Goal: Task Accomplishment & Management: Use online tool/utility

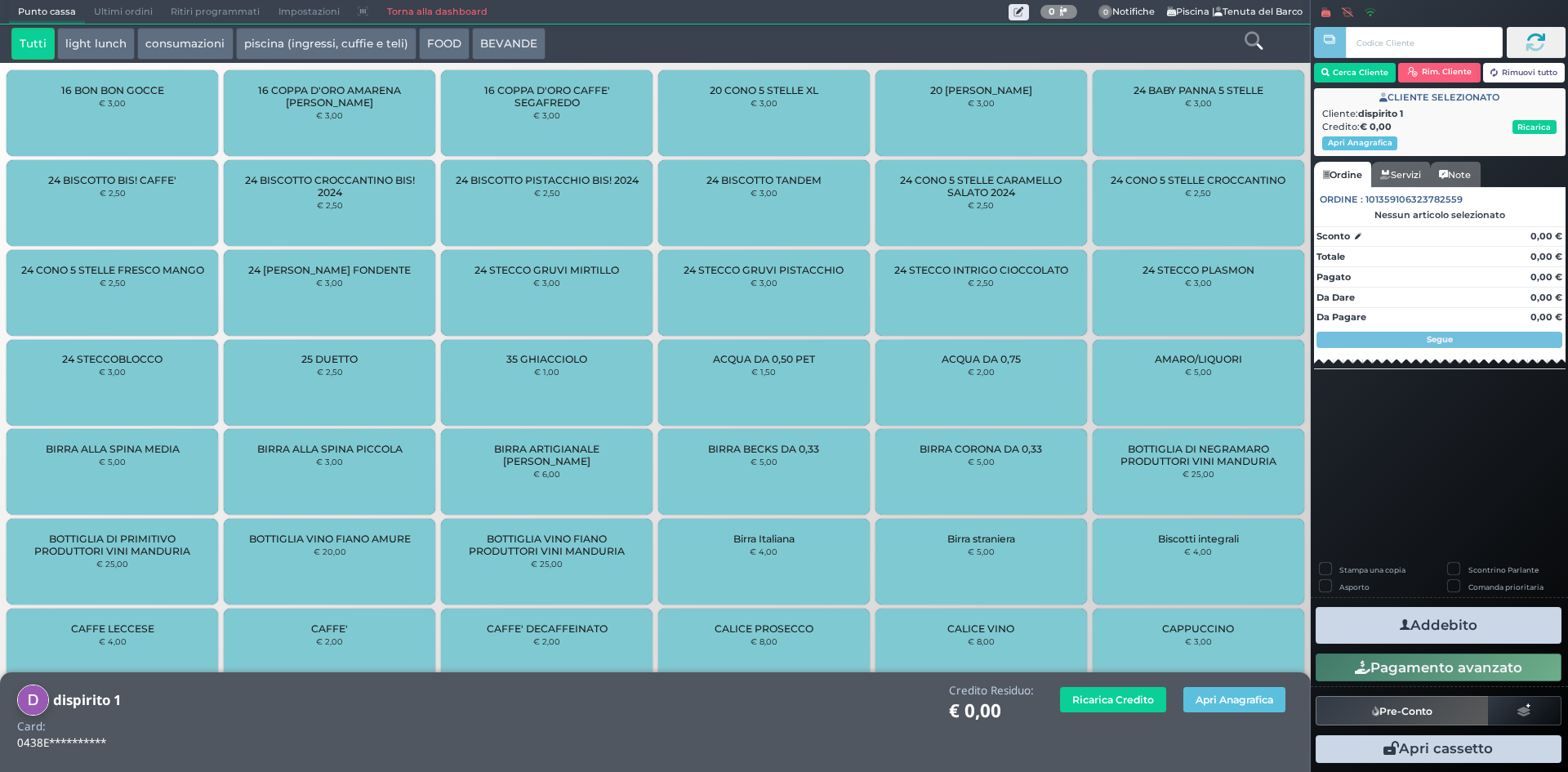
click at [430, 13] on link "Torna alla dashboard" at bounding box center [436, 12] width 118 height 23
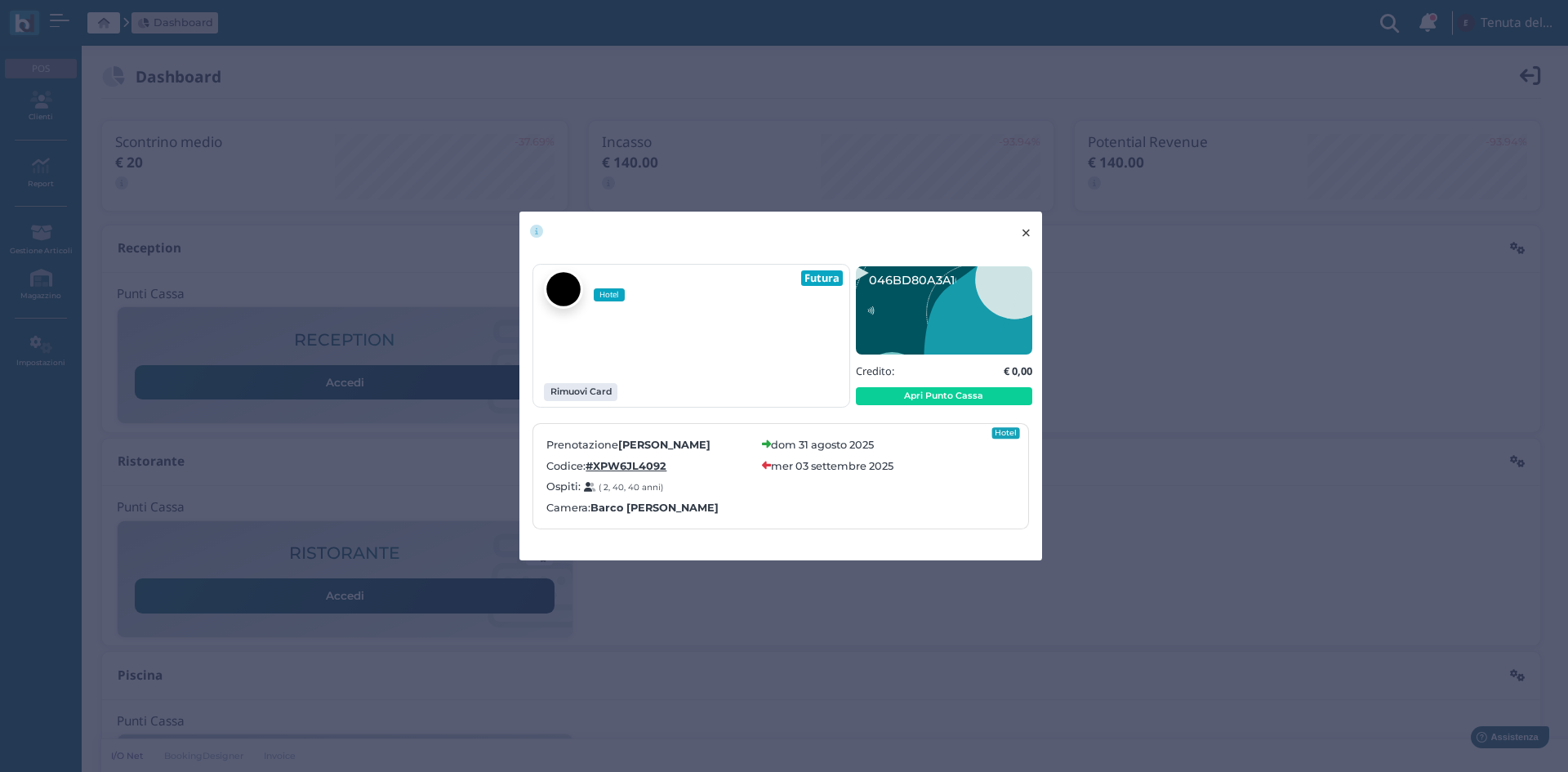
click at [1038, 221] on button "× close" at bounding box center [1026, 232] width 34 height 42
click at [1025, 227] on span "×" at bounding box center [1025, 232] width 12 height 21
click at [1025, 234] on span "×" at bounding box center [1025, 232] width 12 height 21
click at [1027, 234] on span "×" at bounding box center [1025, 232] width 12 height 21
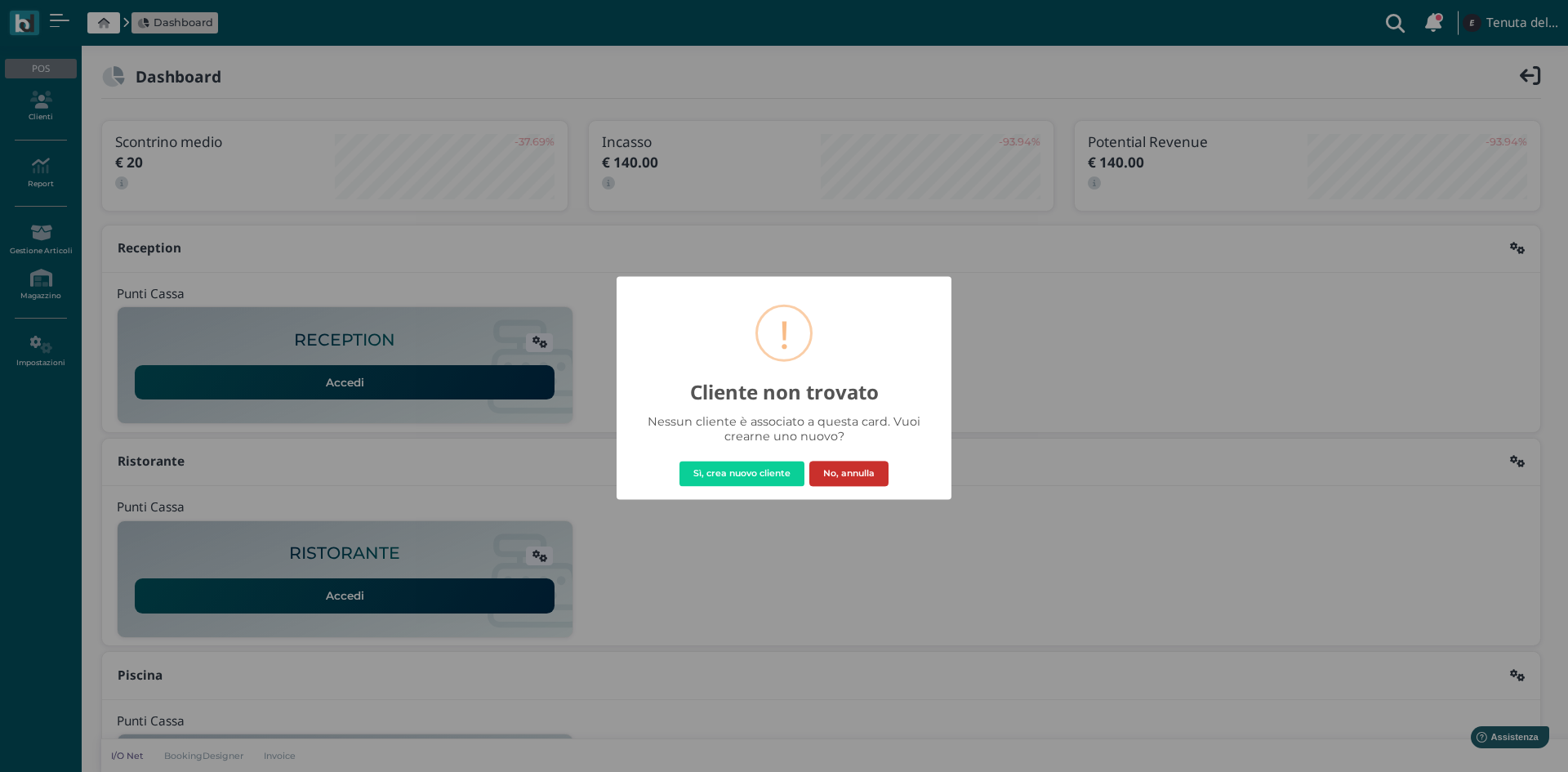
click at [854, 471] on button "No, annulla" at bounding box center [848, 474] width 79 height 26
drag, startPoint x: 846, startPoint y: 477, endPoint x: 842, endPoint y: 469, distance: 8.9
click at [846, 477] on button "No, annulla" at bounding box center [848, 474] width 79 height 26
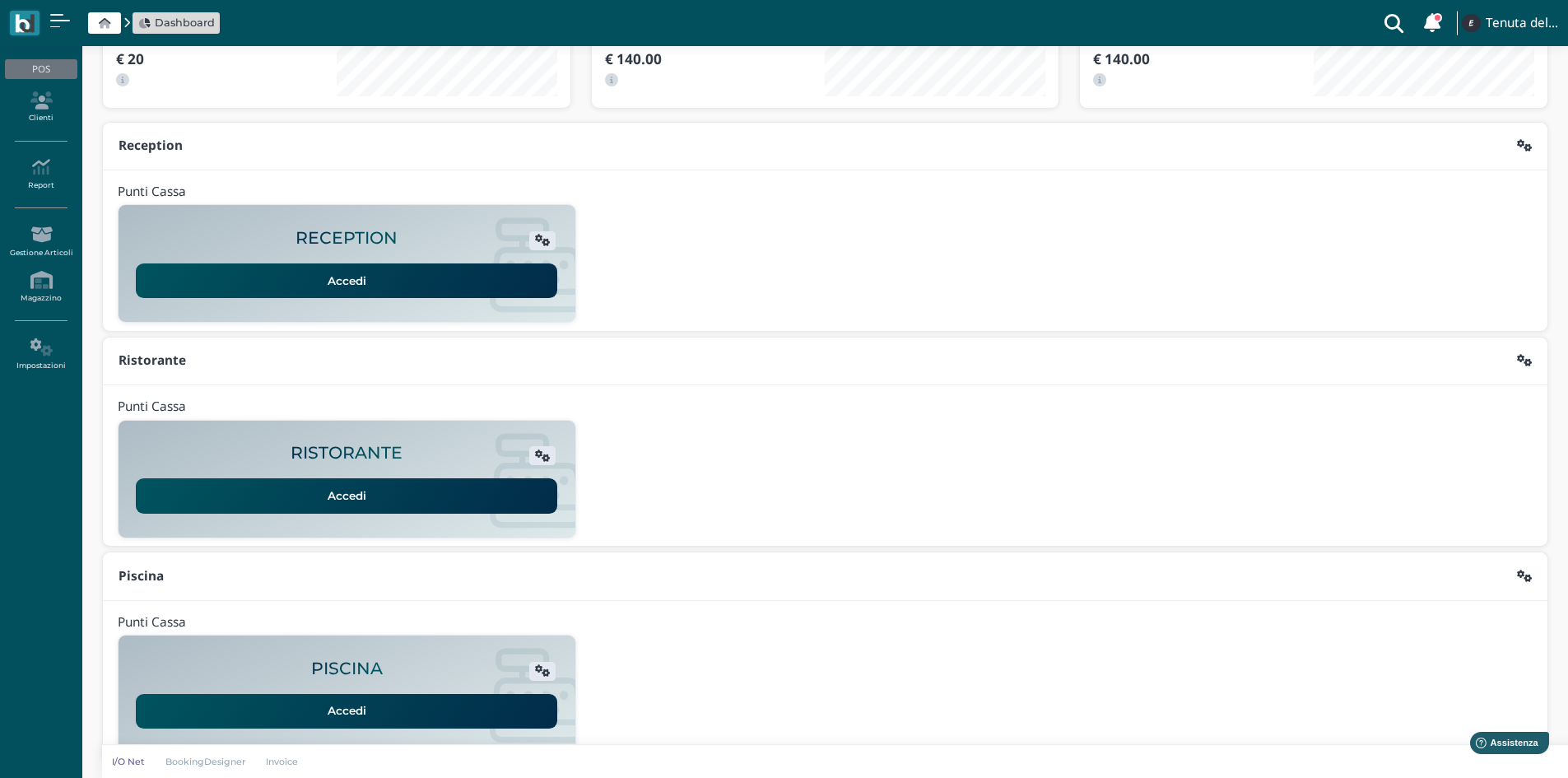
scroll to position [134, 0]
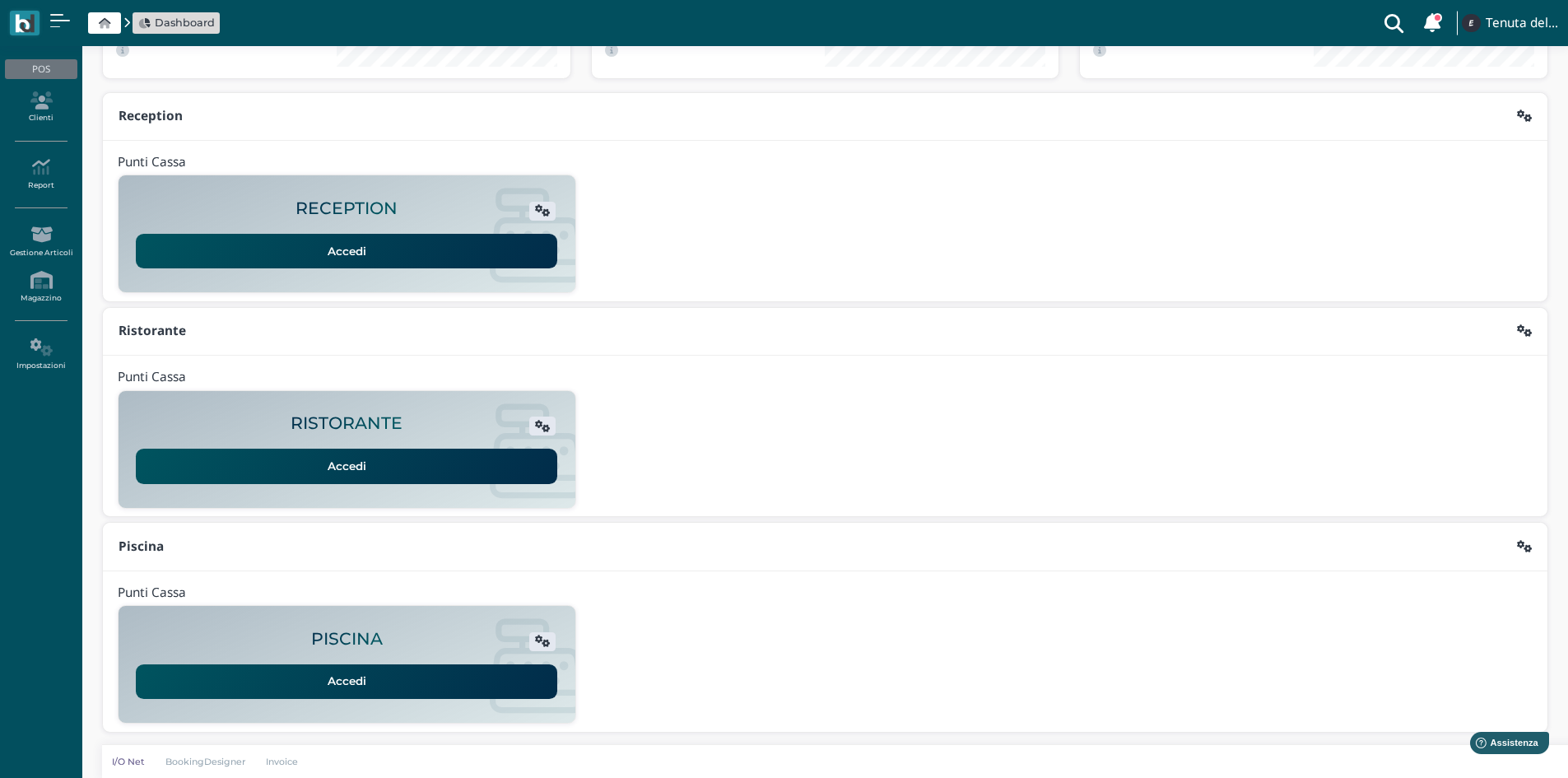
click at [175, 18] on span "Dashboard" at bounding box center [185, 23] width 60 height 16
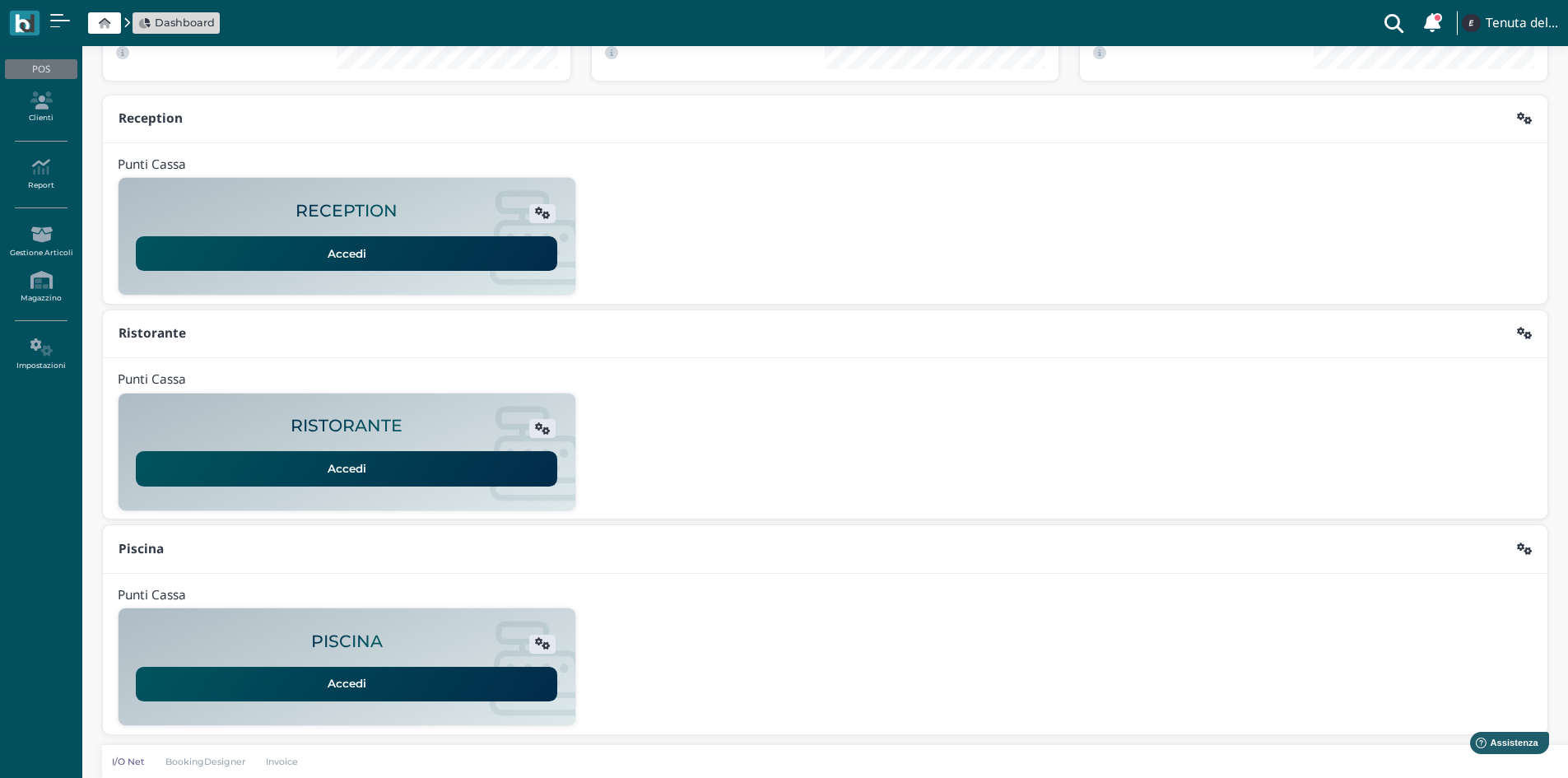
scroll to position [134, 0]
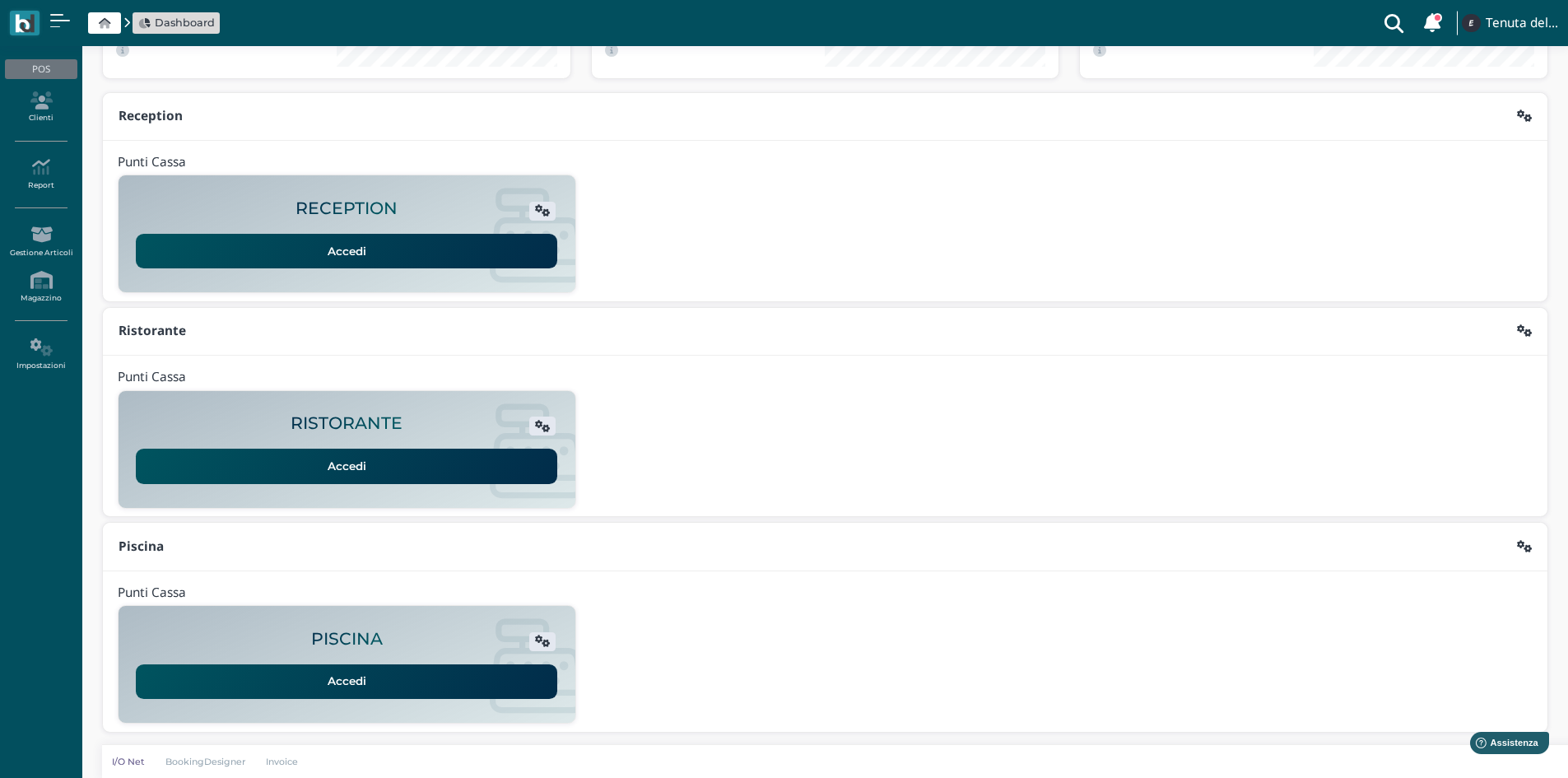
click at [265, 248] on link "Accedi" at bounding box center [347, 251] width 422 height 35
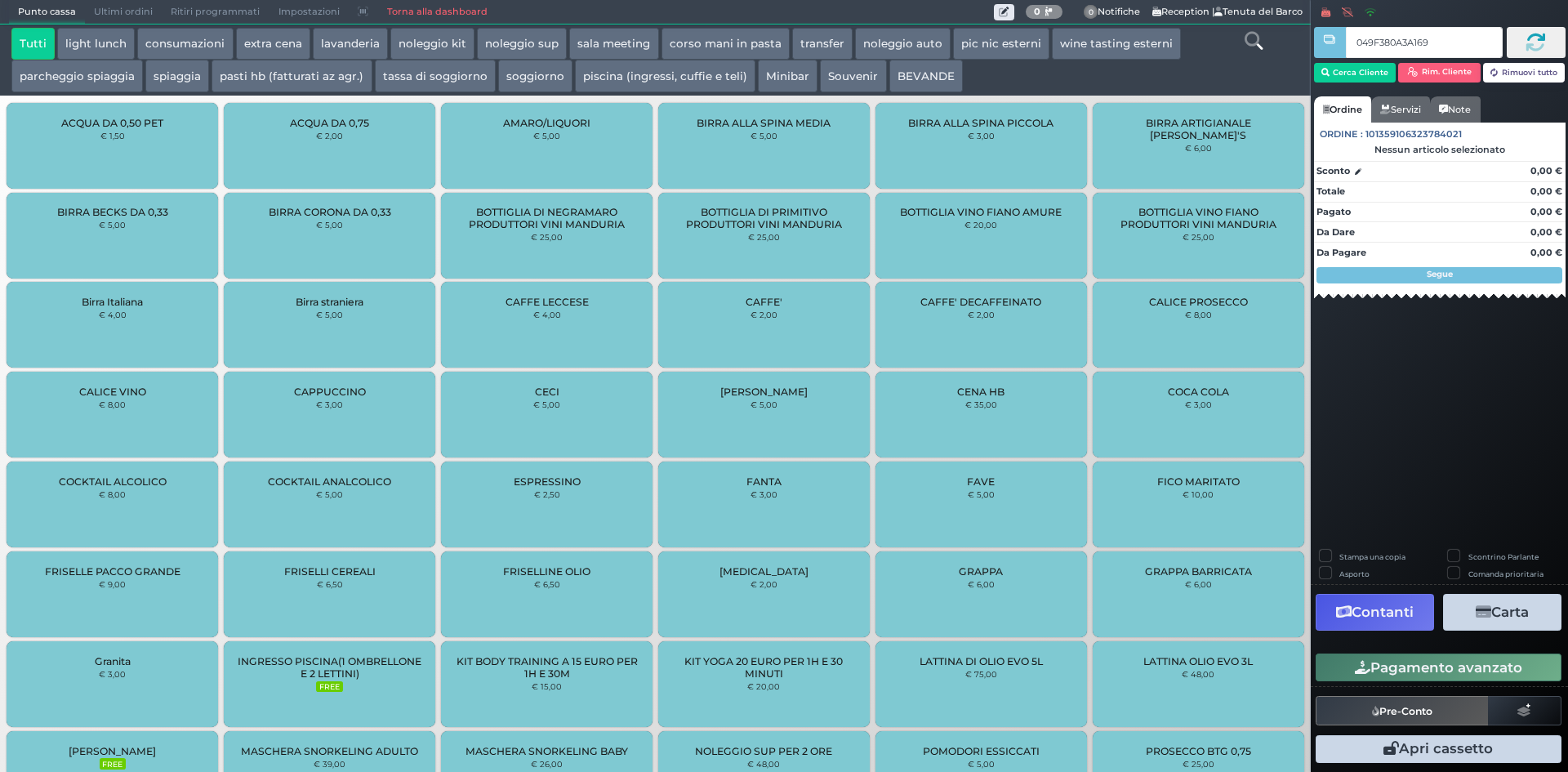
type input "049F380A3A1691"
click at [405, 8] on link "Torna alla dashboard" at bounding box center [436, 12] width 118 height 23
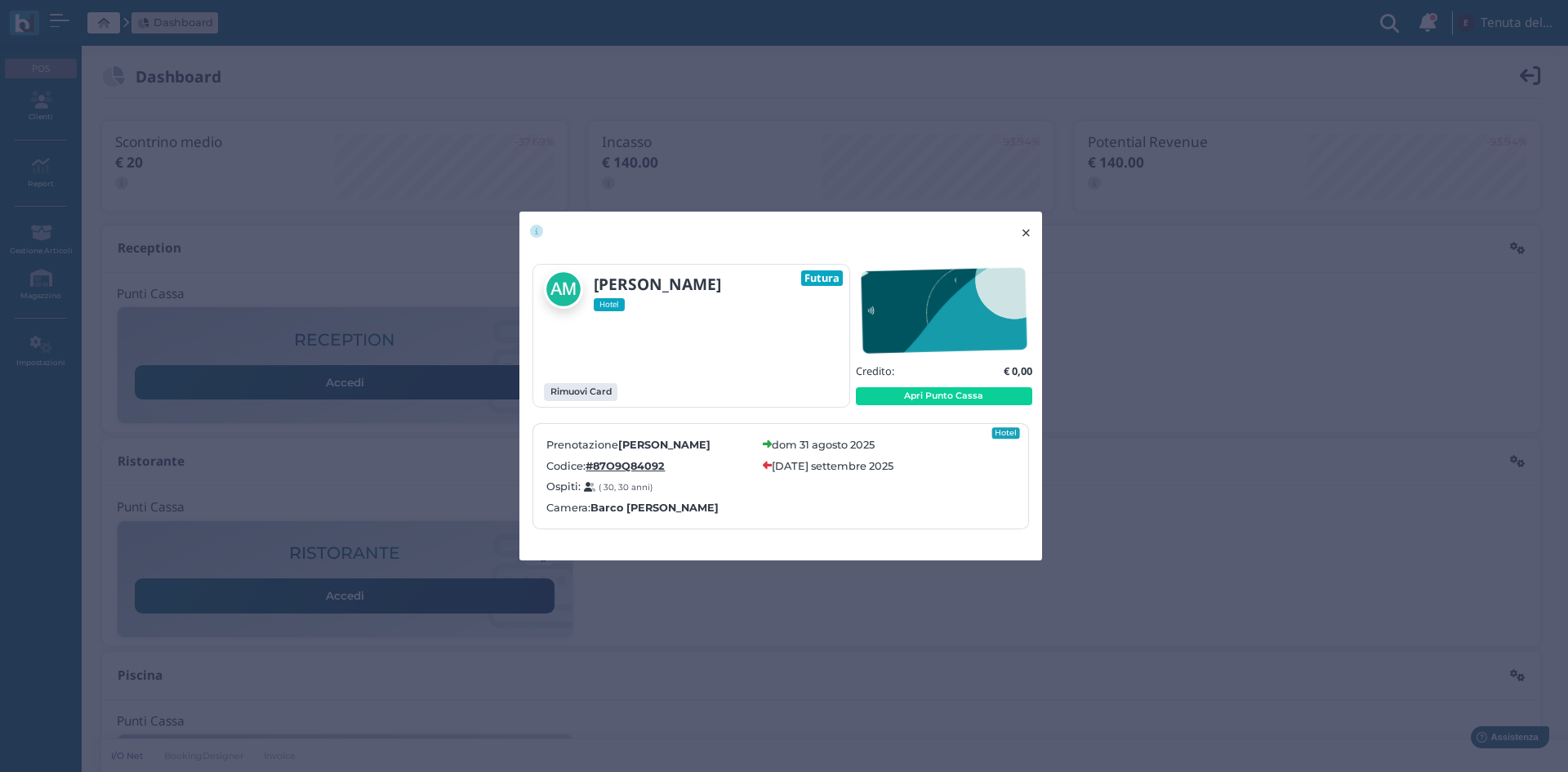
click at [1025, 228] on span "×" at bounding box center [1025, 232] width 12 height 21
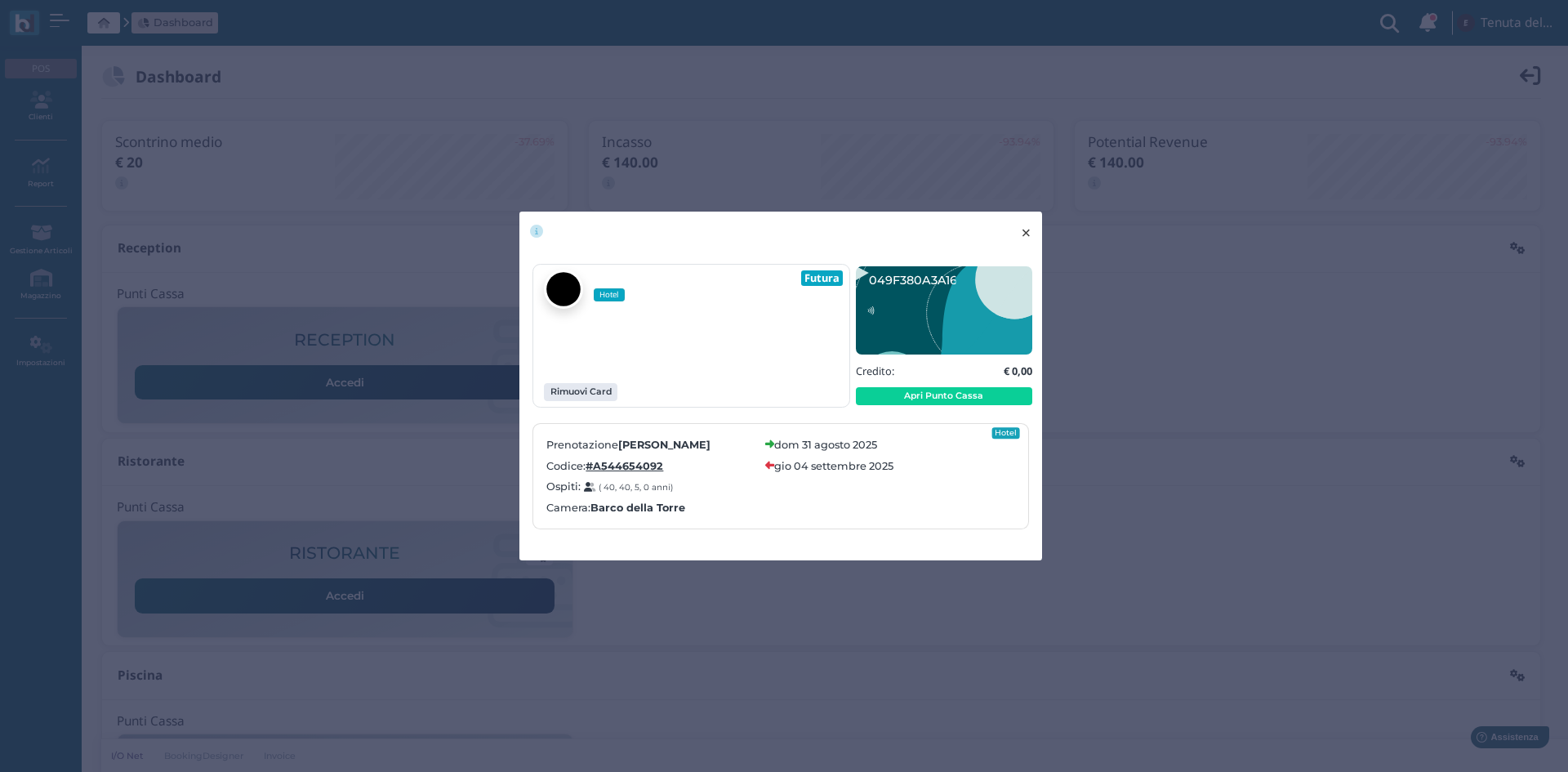
click at [1037, 230] on button "× close" at bounding box center [1026, 232] width 34 height 42
click at [1034, 234] on button "× close" at bounding box center [1026, 232] width 34 height 42
click at [1026, 222] on span "×" at bounding box center [1025, 232] width 12 height 21
click at [1025, 232] on span "×" at bounding box center [1025, 232] width 12 height 21
drag, startPoint x: 1029, startPoint y: 238, endPoint x: 817, endPoint y: 307, distance: 222.9
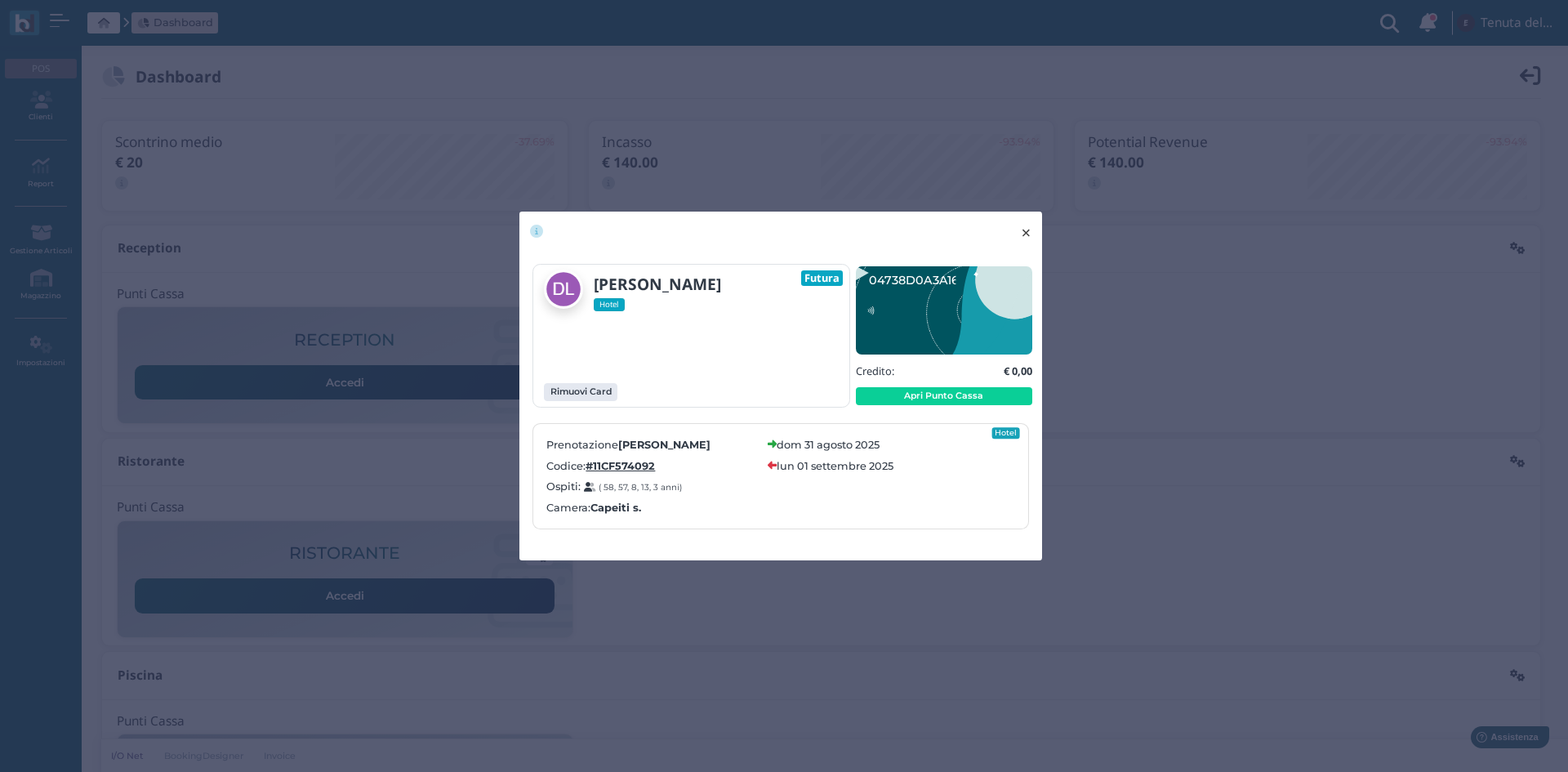
click at [1029, 237] on span "×" at bounding box center [1025, 232] width 12 height 21
click at [1027, 227] on span "×" at bounding box center [1025, 232] width 12 height 21
click at [1025, 235] on span "×" at bounding box center [1025, 232] width 12 height 21
click at [1032, 226] on button "× close" at bounding box center [1026, 232] width 34 height 42
click at [1025, 228] on span "×" at bounding box center [1025, 232] width 12 height 21
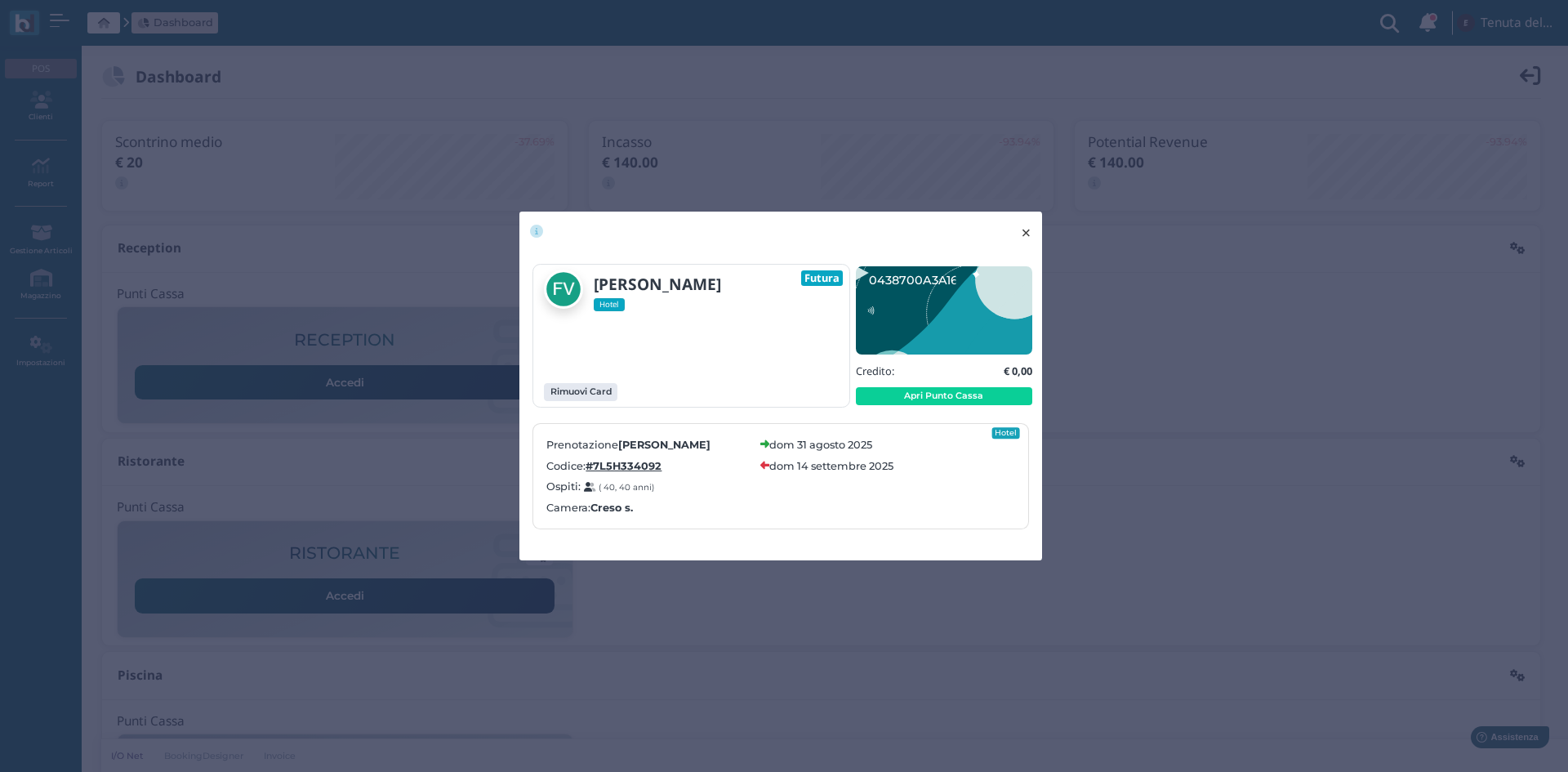
click at [1032, 237] on button "× close" at bounding box center [1026, 232] width 34 height 42
click at [1017, 230] on button "× close" at bounding box center [1026, 232] width 34 height 42
click at [1026, 229] on span "×" at bounding box center [1025, 232] width 12 height 21
